Goal: Task Accomplishment & Management: Manage account settings

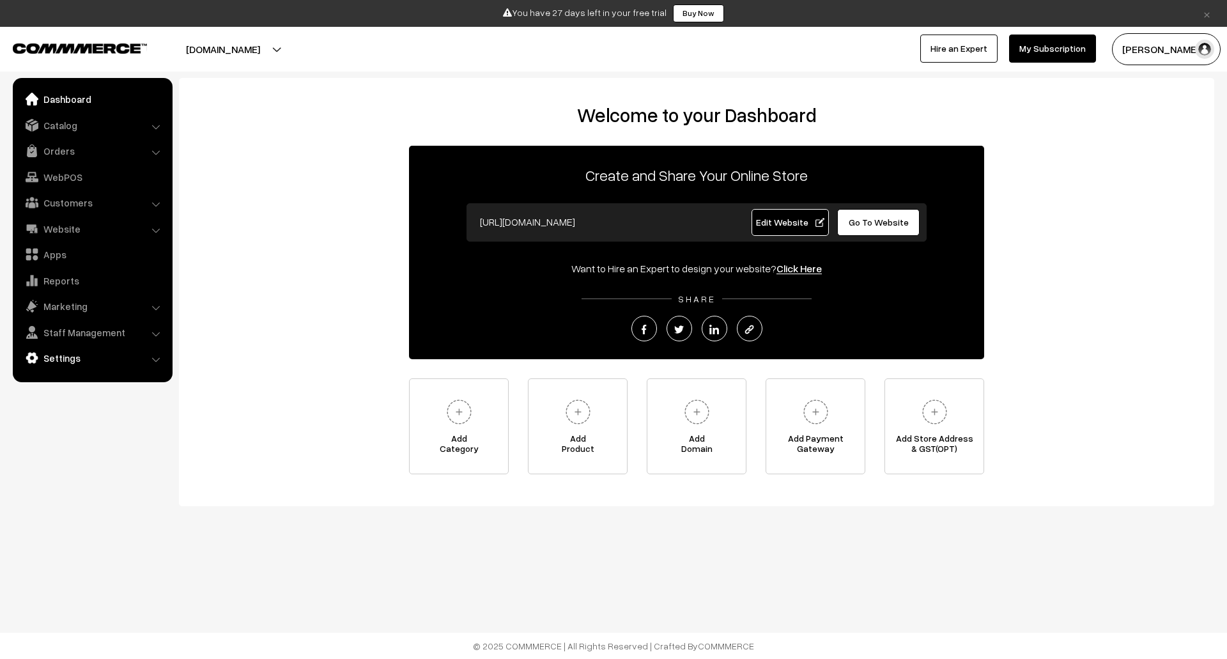
click at [93, 351] on link "Settings" at bounding box center [92, 357] width 152 height 23
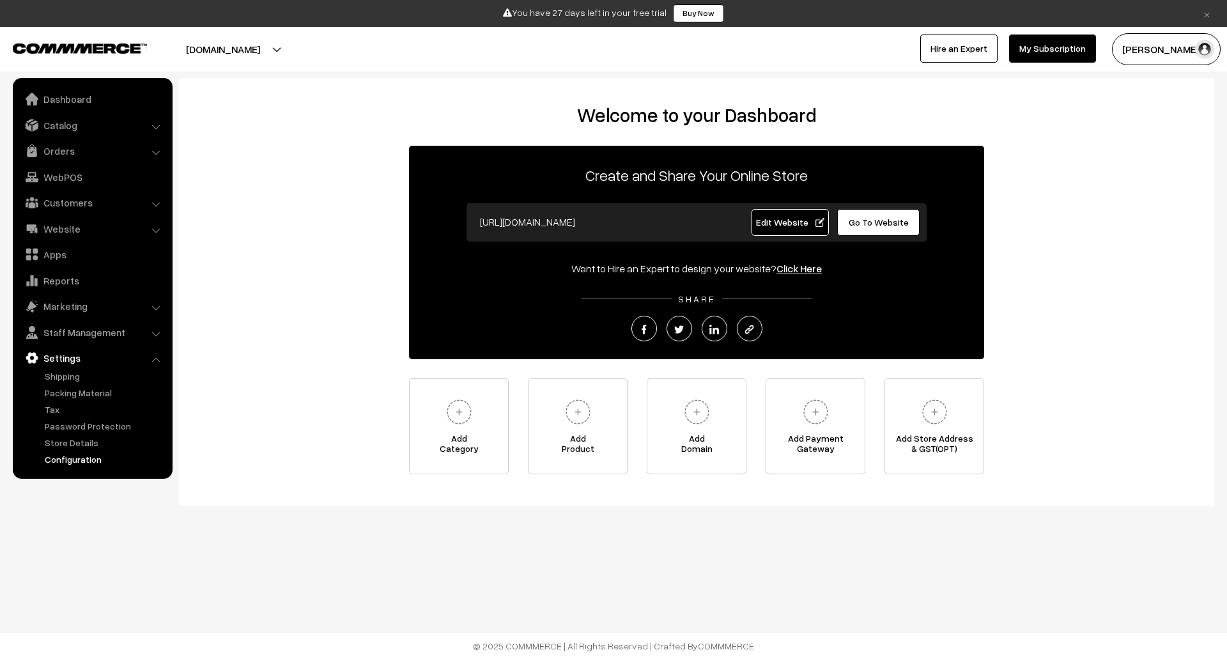
click at [77, 458] on link "Configuration" at bounding box center [105, 458] width 127 height 13
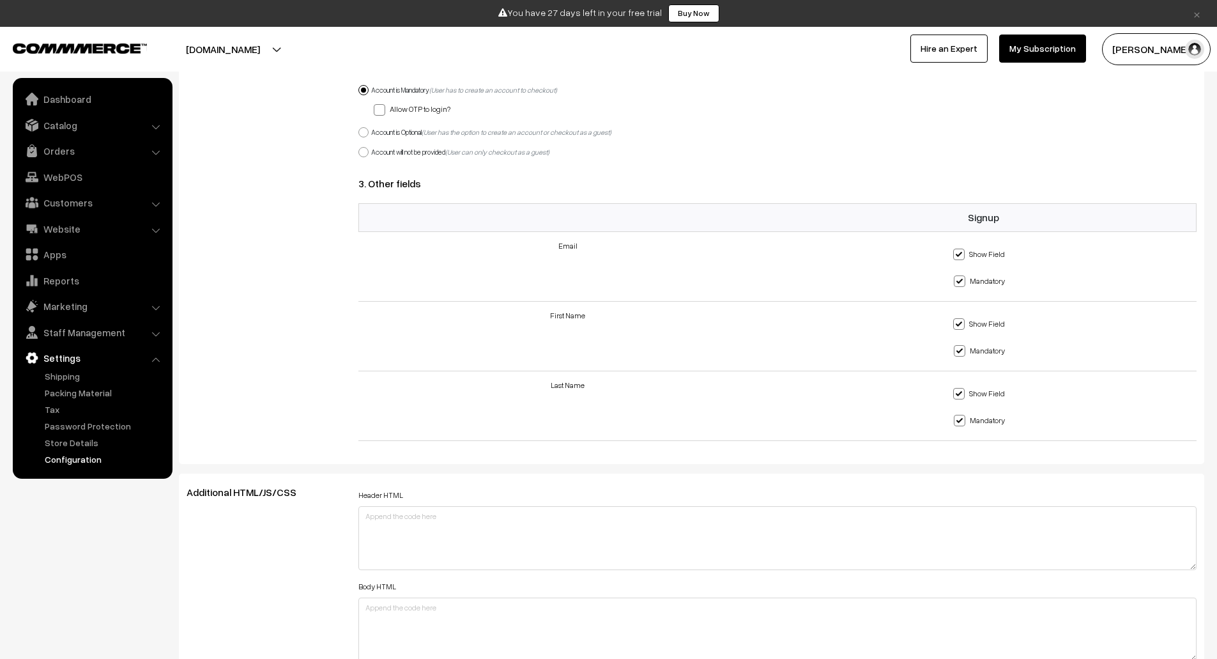
scroll to position [1173, 0]
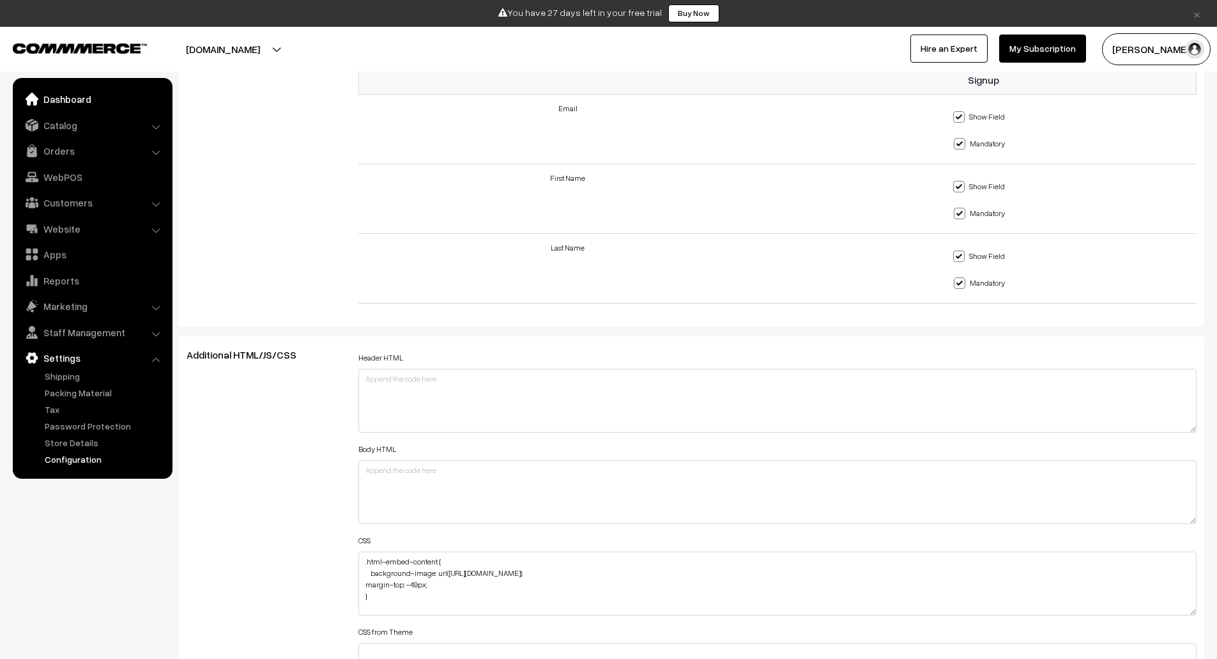
click at [121, 98] on link "Dashboard" at bounding box center [92, 99] width 152 height 23
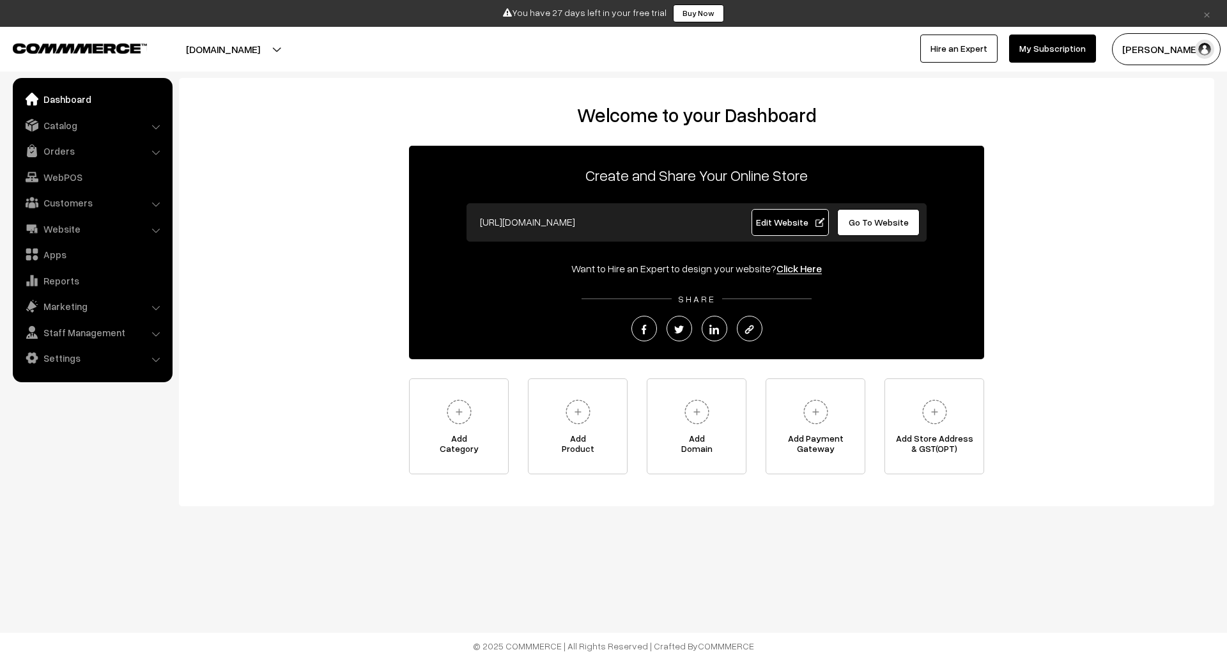
click at [777, 220] on span "Edit Website" at bounding box center [790, 222] width 68 height 11
click at [151, 351] on link "Settings" at bounding box center [92, 357] width 152 height 23
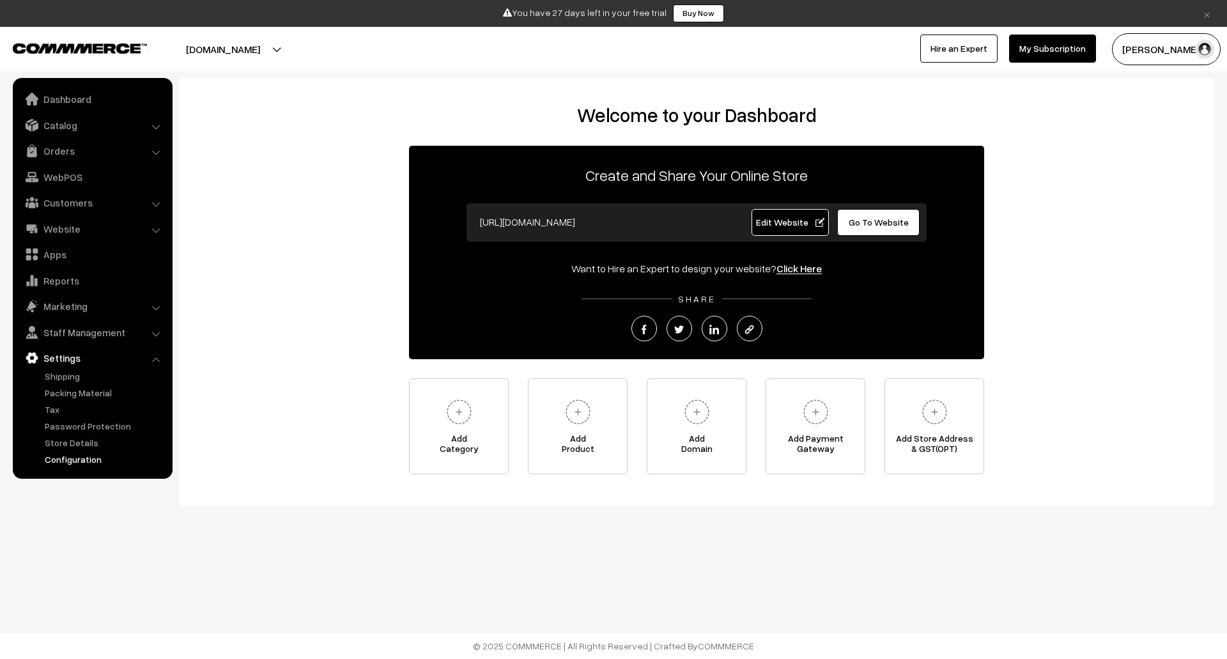
click at [91, 454] on link "Configuration" at bounding box center [105, 458] width 127 height 13
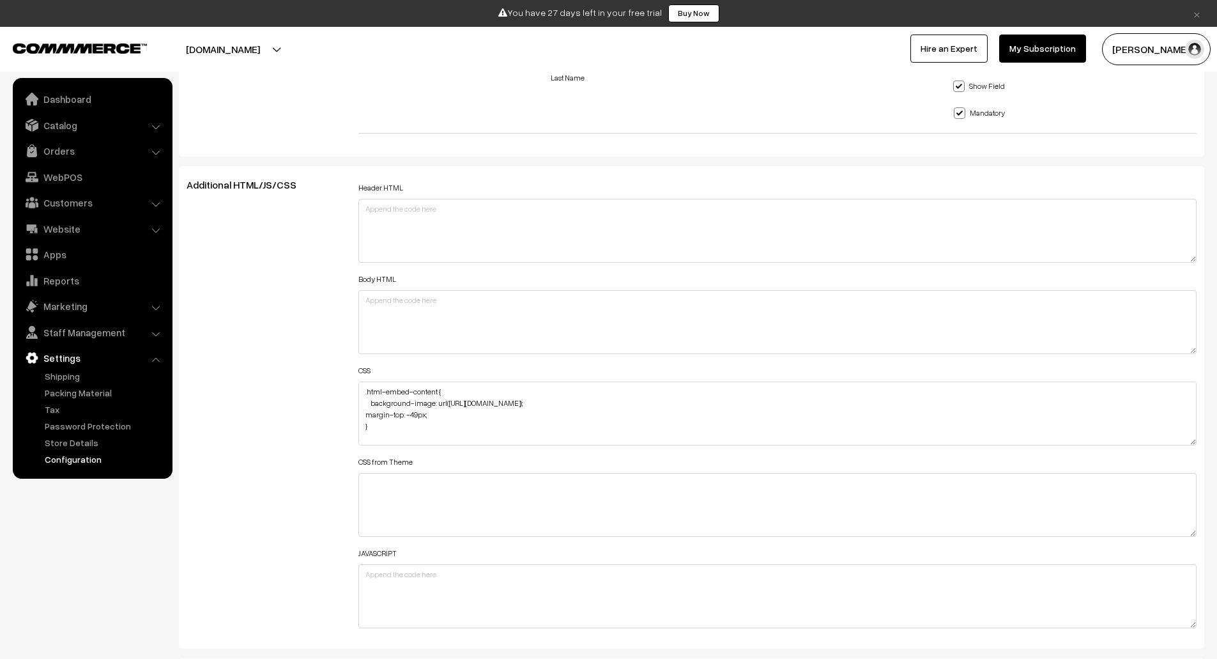
scroll to position [1345, 0]
drag, startPoint x: 1193, startPoint y: 441, endPoint x: 1209, endPoint y: 526, distance: 87.1
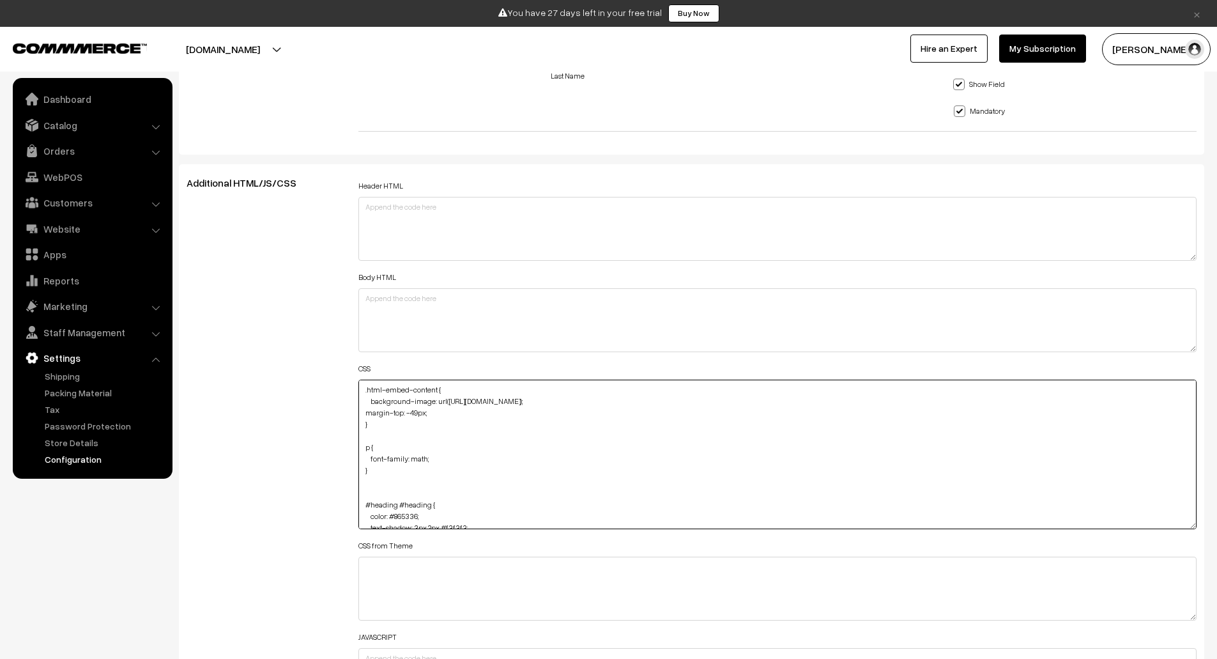
click at [363, 394] on textarea ".html-embed-content { background-image: url([URL][DOMAIN_NAME]); margin-top: -4…" at bounding box center [777, 455] width 839 height 150
paste textarea ".header + div { background-color: lightblue; /* example styling */ }"
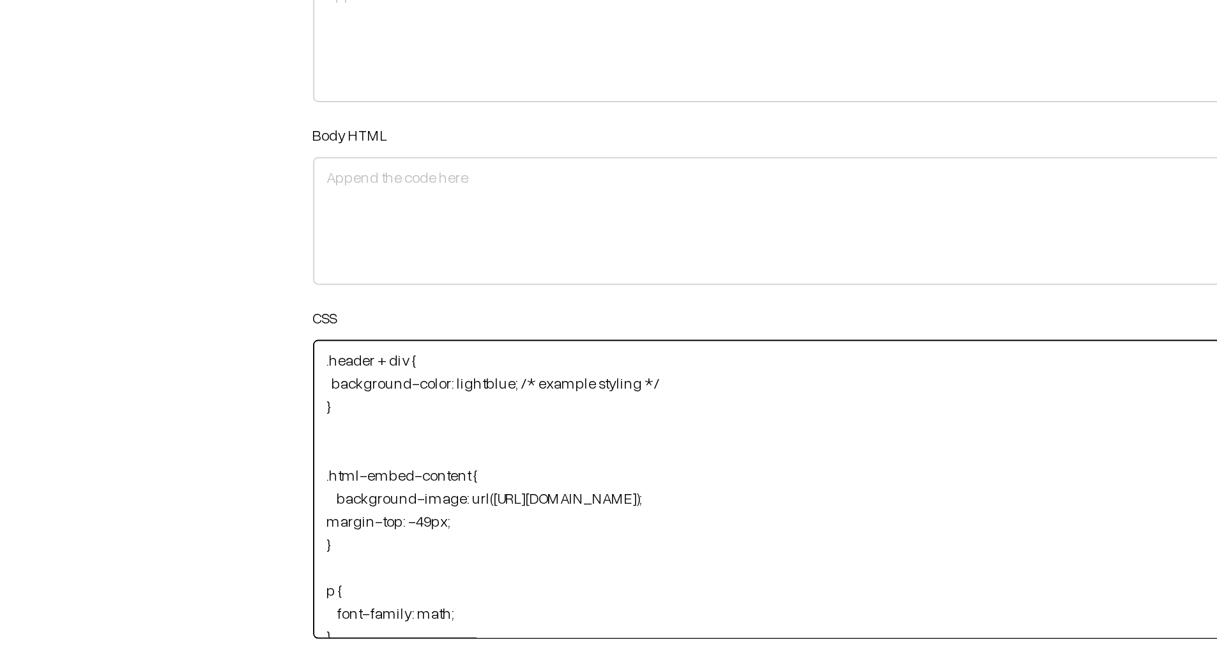
drag, startPoint x: 534, startPoint y: 400, endPoint x: 367, endPoint y: 400, distance: 167.4
click at [367, 400] on textarea ".html-embed-content { background-image: url(https://i.ibb.co/BVR5Zk7P/Untitled-…" at bounding box center [777, 455] width 839 height 150
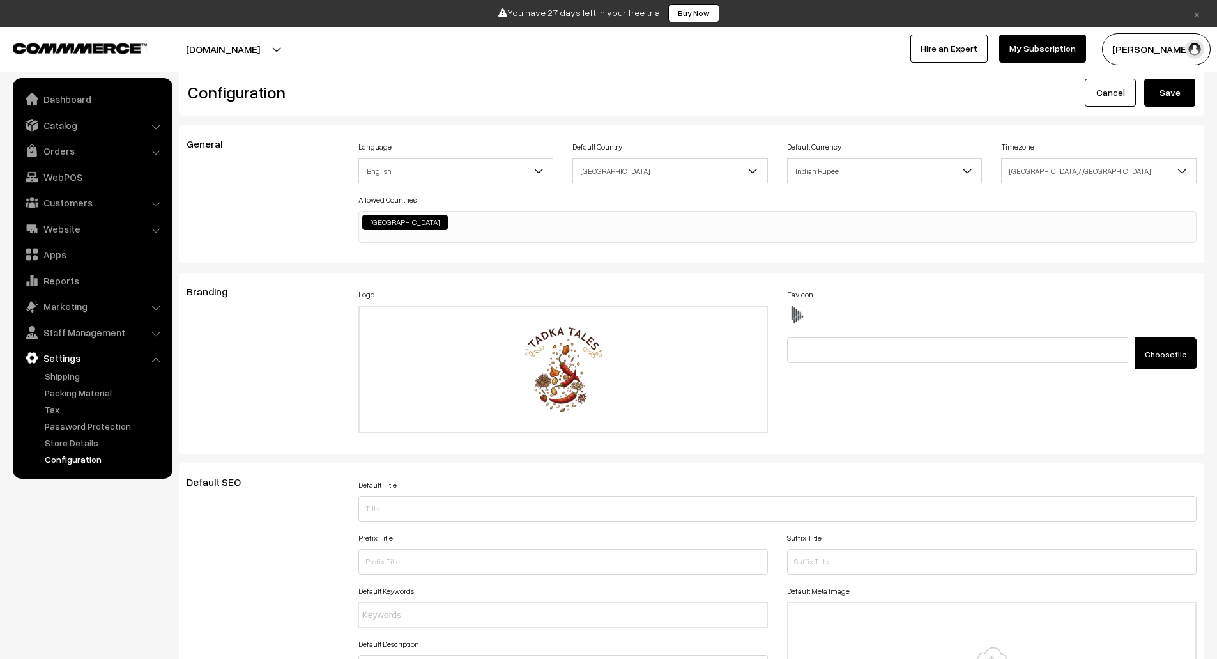
scroll to position [0, 0]
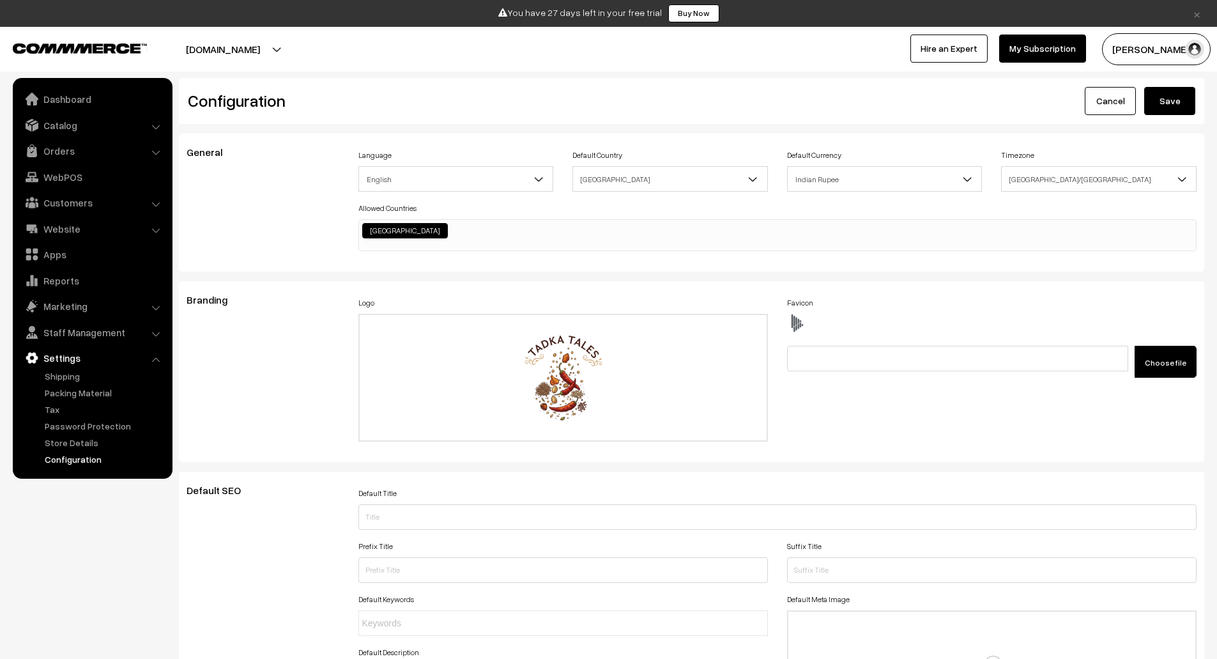
type textarea ".header + div { margin-top: 200px } .html-embed-content { background-image: url…"
click at [1162, 104] on button "Save" at bounding box center [1169, 101] width 51 height 28
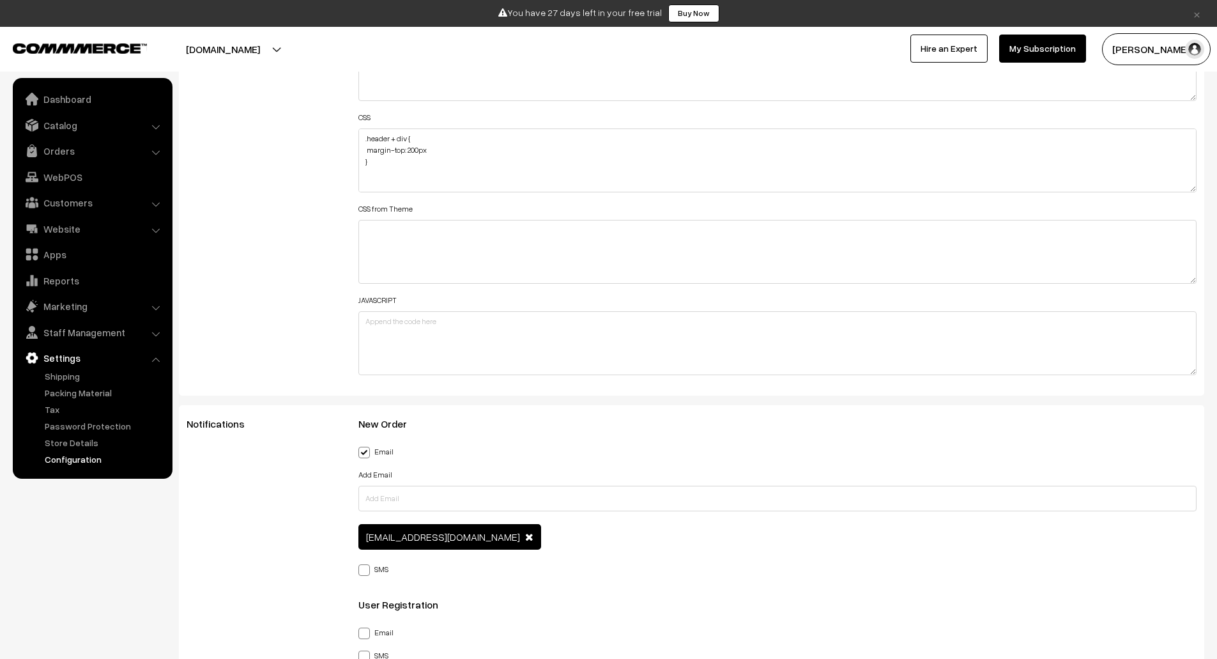
scroll to position [1597, 0]
click at [396, 142] on textarea ".header + div { margin-top: 200px } .html-embed-content { background-image: url…" at bounding box center [777, 160] width 839 height 64
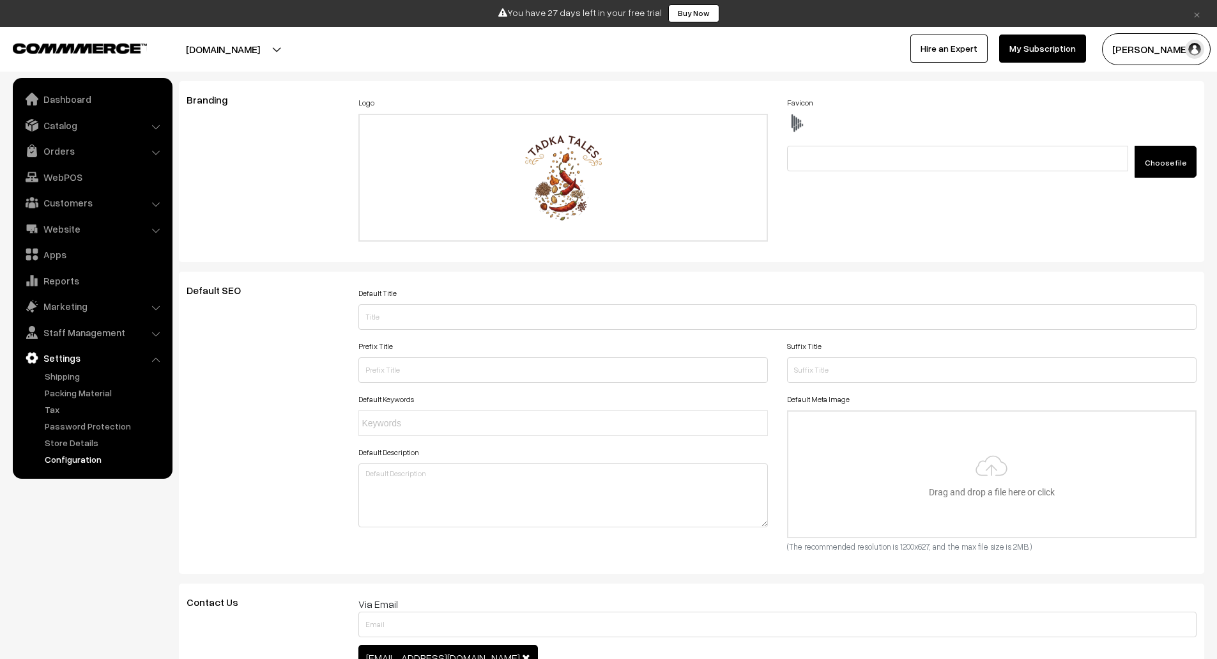
scroll to position [0, 0]
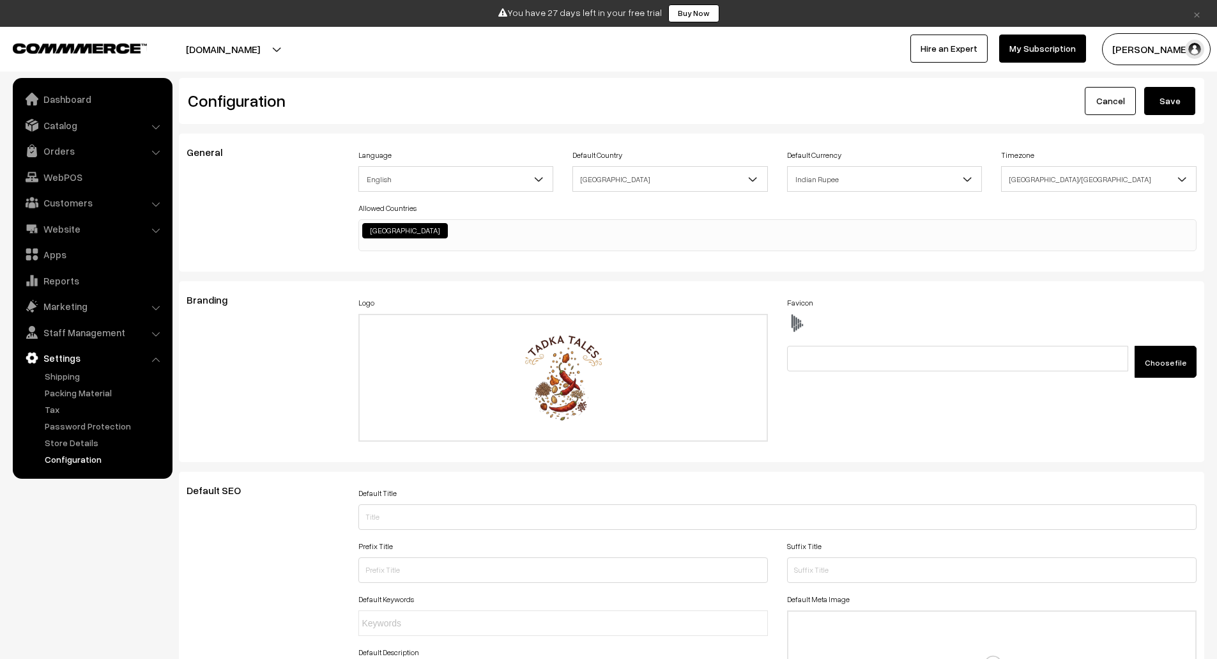
type textarea ".header ~ div { margin-top: 200px } .html-embed-content { background-image: url…"
click at [1177, 105] on button "Save" at bounding box center [1169, 101] width 51 height 28
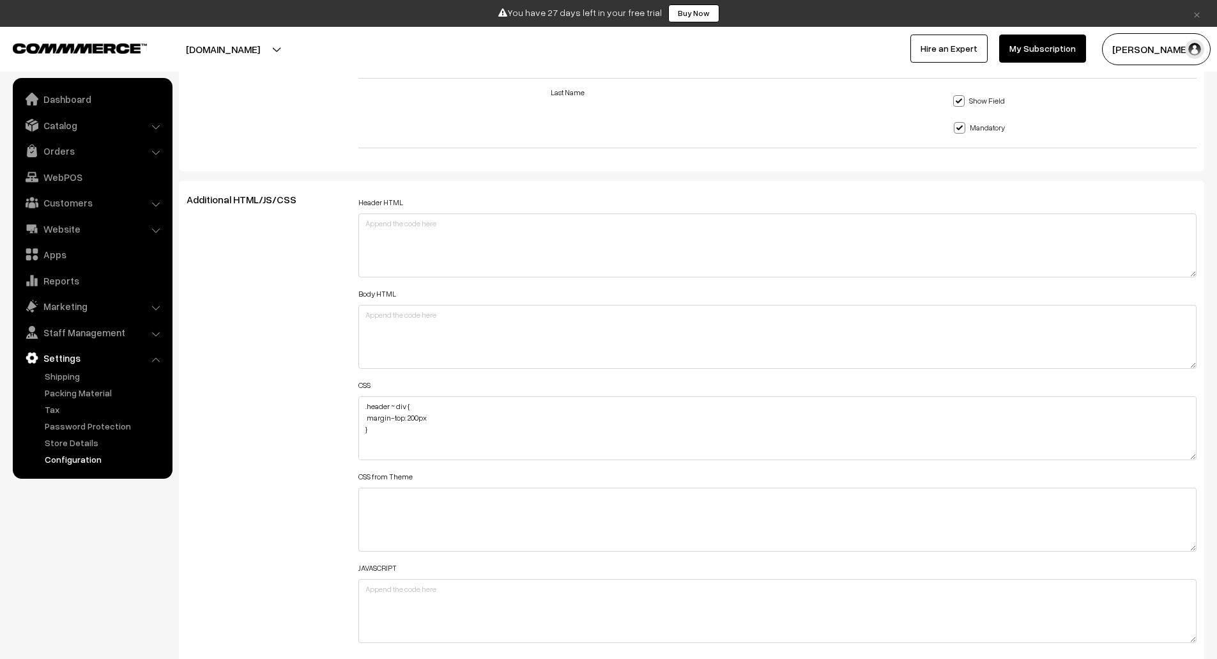
scroll to position [1329, 0]
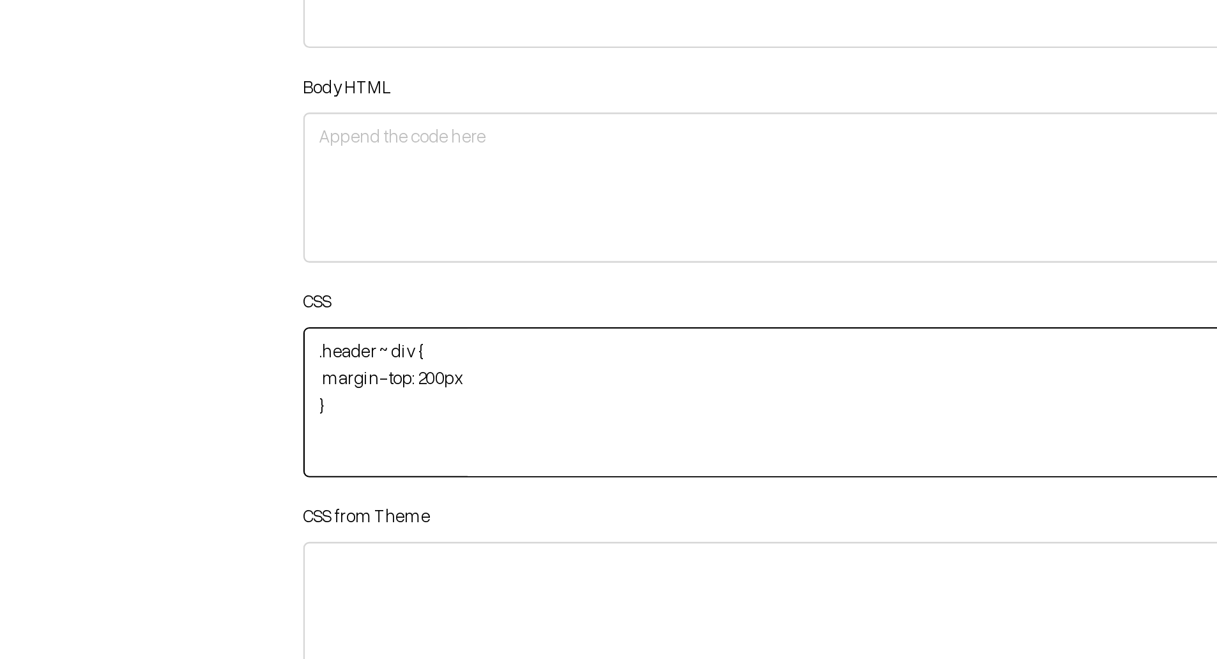
drag, startPoint x: 408, startPoint y: 406, endPoint x: 363, endPoint y: 406, distance: 45.4
click at [363, 406] on textarea ".header ~ div { margin-top: 200px } .html-embed-content { background-image: url…" at bounding box center [777, 428] width 839 height 64
paste textarea "+"
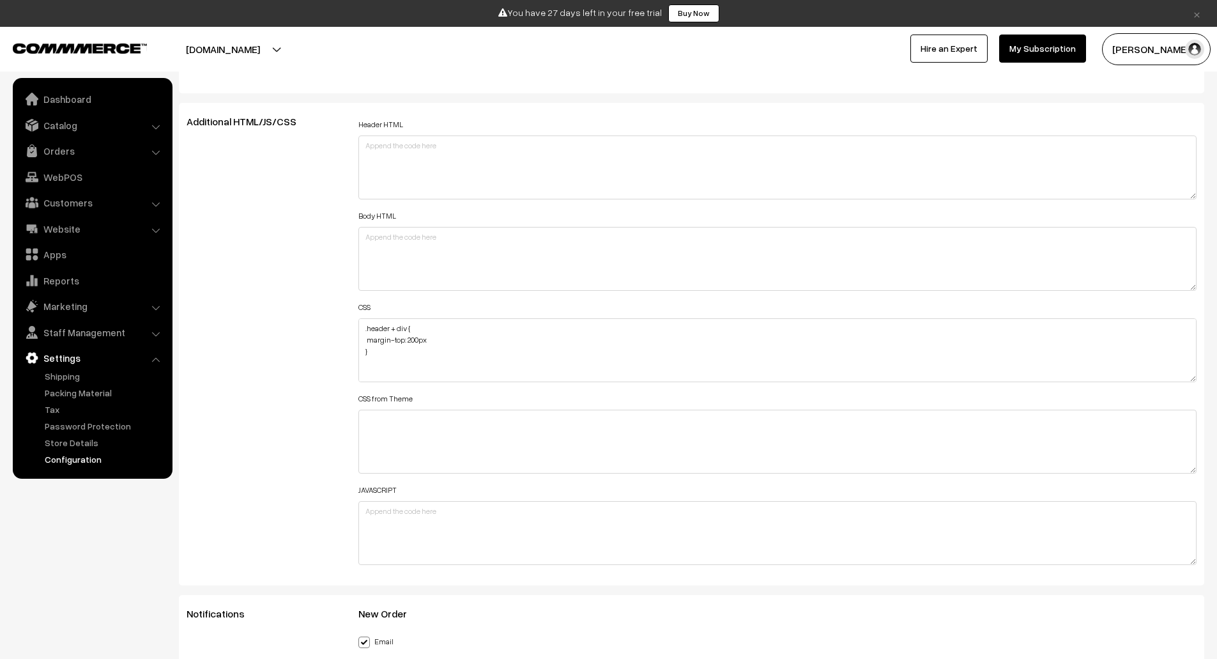
scroll to position [1407, 0]
drag, startPoint x: 414, startPoint y: 328, endPoint x: 363, endPoint y: 325, distance: 51.2
click at [363, 325] on textarea ".header ~ div { margin-top: 200px } .html-embed-content { background-image: url…" at bounding box center [777, 350] width 839 height 64
paste textarea "#component"
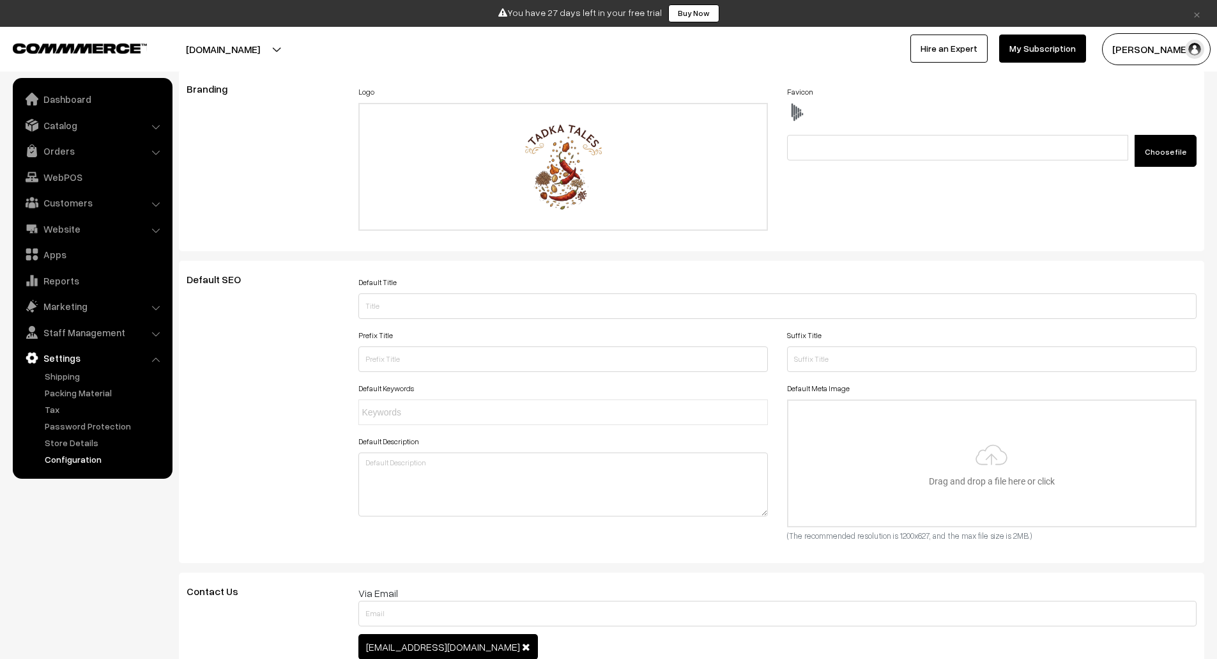
scroll to position [0, 0]
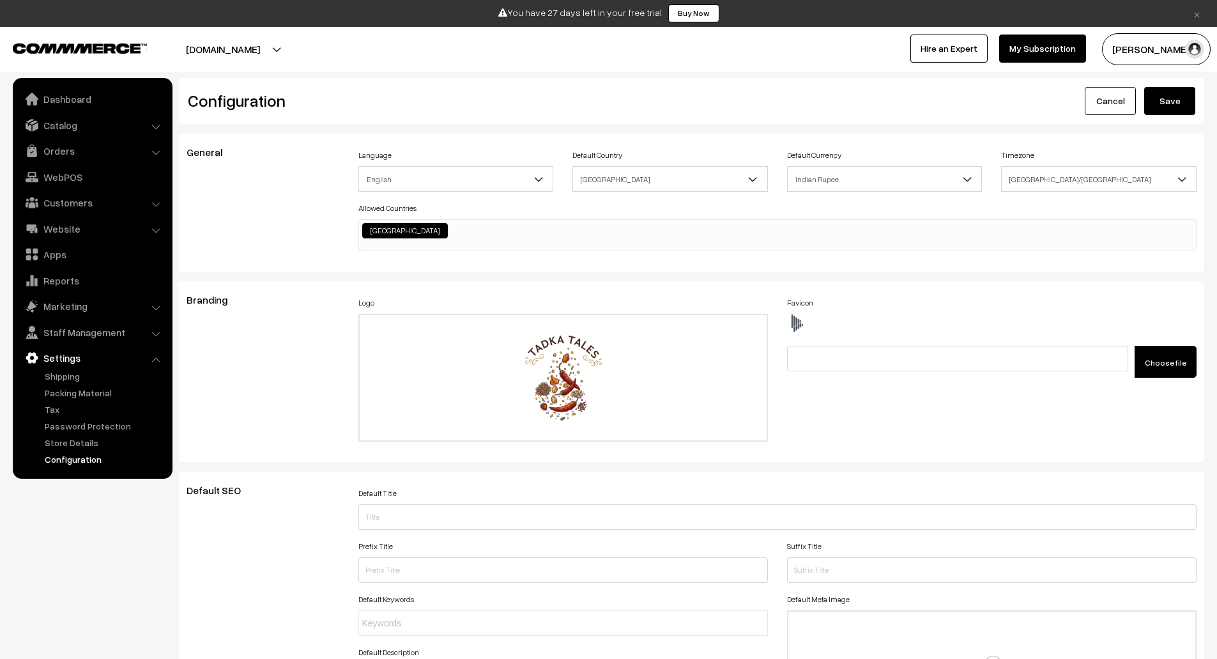
type textarea ".header + #component { margin-top: 200px } .html-embed-content { background-ima…"
click at [1164, 105] on button "Save" at bounding box center [1169, 101] width 51 height 28
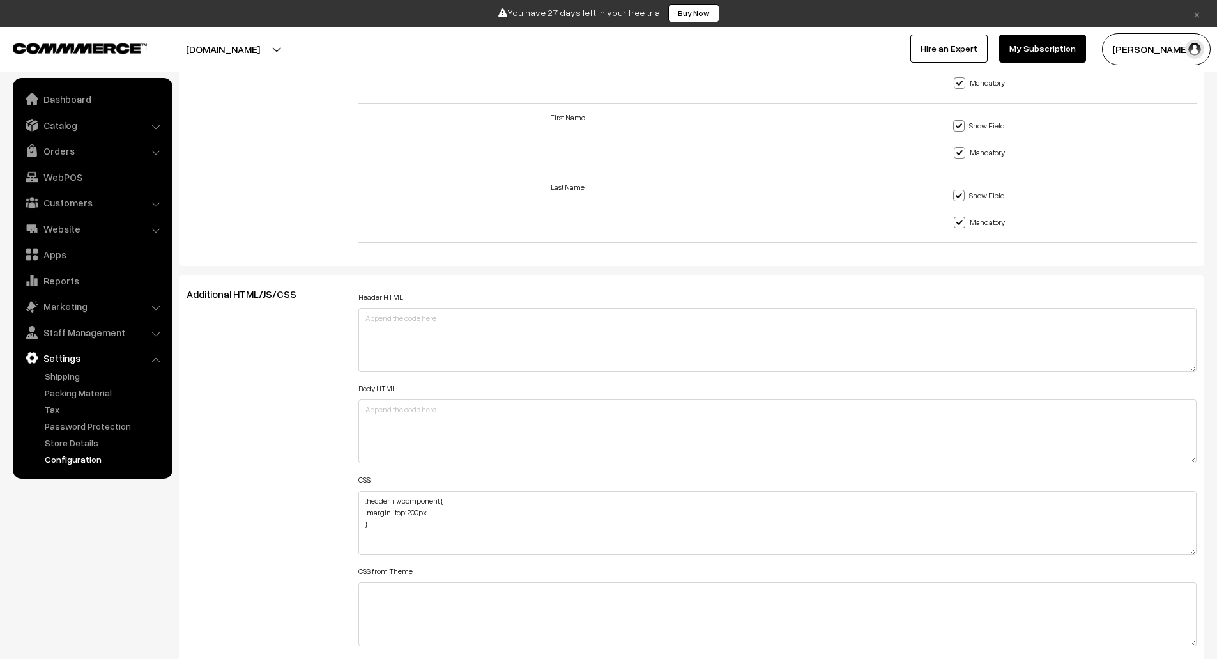
scroll to position [1234, 0]
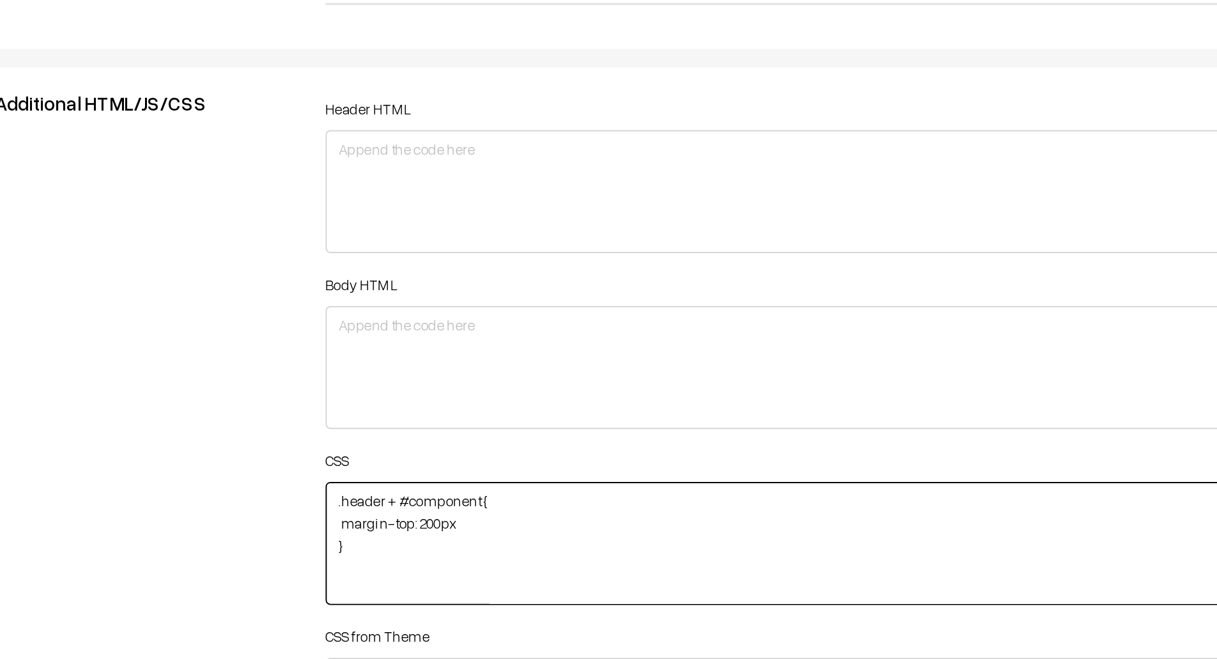
drag, startPoint x: 396, startPoint y: 499, endPoint x: 353, endPoint y: 499, distance: 42.8
click at [353, 499] on div "Header HTML Body HTML CSS .header + #component { margin-top: 200px } .html-embe…" at bounding box center [778, 516] width 858 height 457
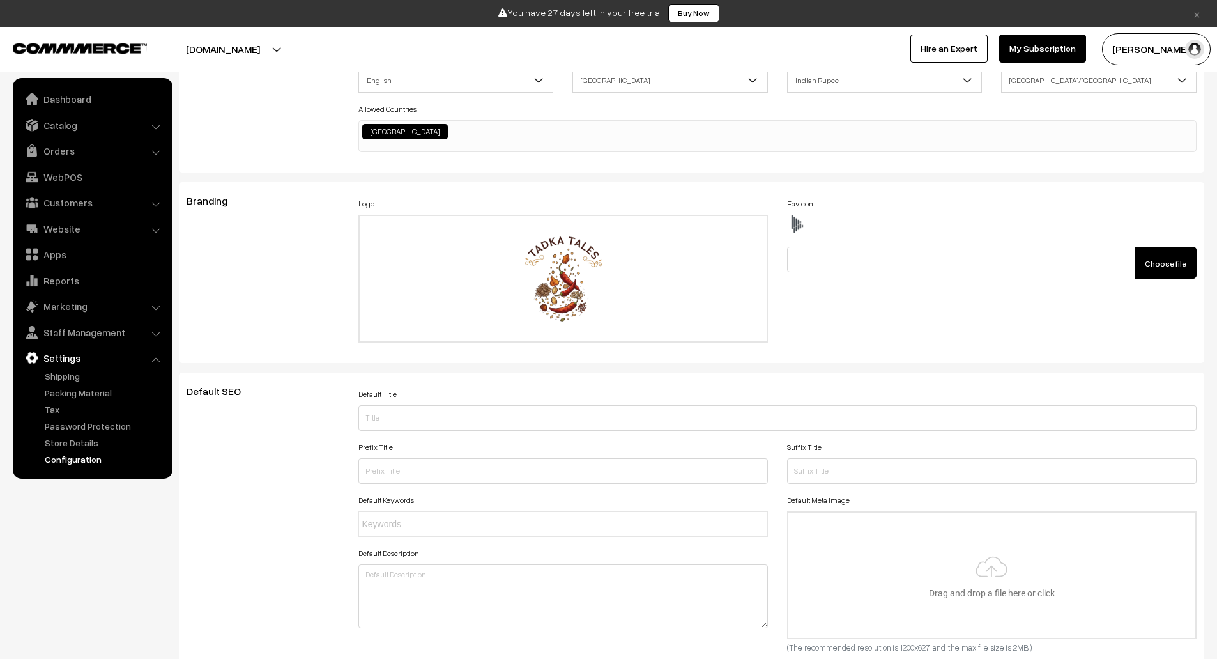
scroll to position [0, 0]
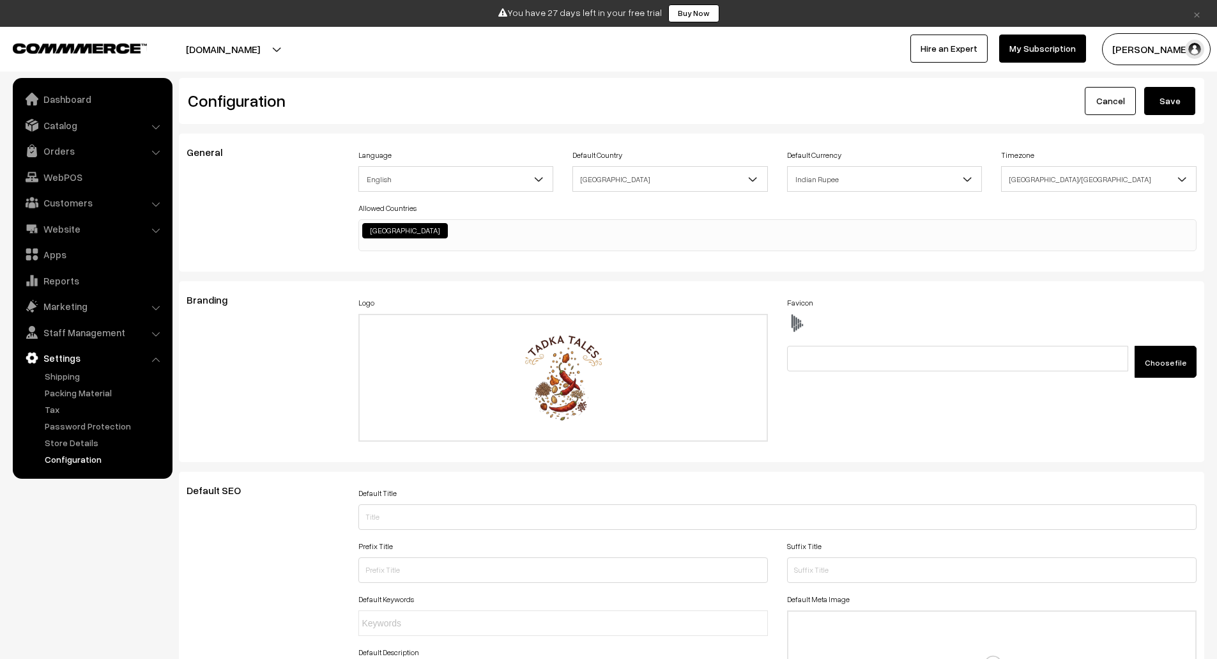
type textarea "#component { margin-top: 200px } .html-embed-content { background-image: url([U…"
click at [1183, 98] on button "Save" at bounding box center [1169, 101] width 51 height 28
